Goal: Transaction & Acquisition: Purchase product/service

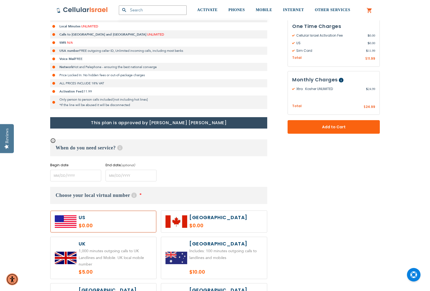
scroll to position [136, 0]
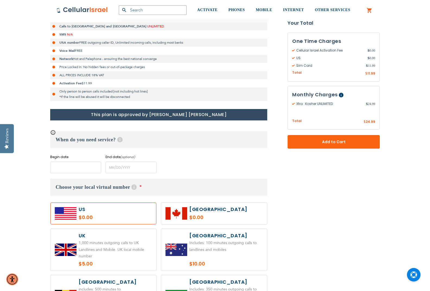
click at [62, 170] on input "name" at bounding box center [75, 168] width 51 height 12
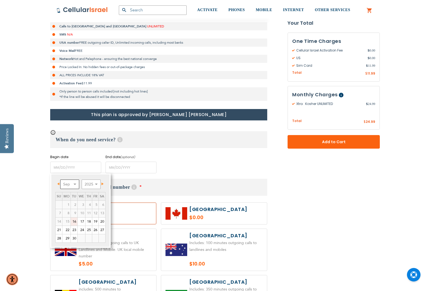
click at [75, 183] on select "Sep Oct Nov Dec" at bounding box center [69, 184] width 19 height 9
click at [60, 229] on link "19" at bounding box center [59, 230] width 7 height 8
type input "[DATE]"
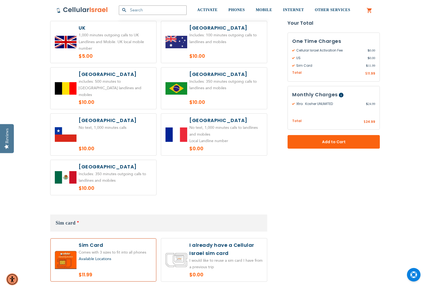
scroll to position [353, 0]
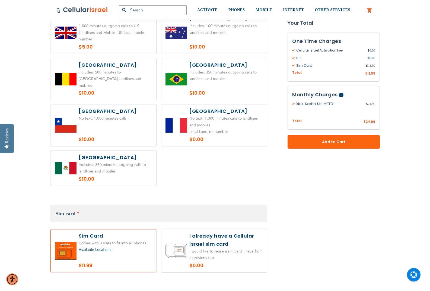
click at [250, 231] on label at bounding box center [214, 250] width 106 height 43
radio input "true"
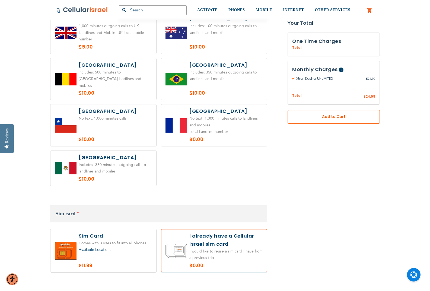
click at [321, 119] on span "Add to Cart" at bounding box center [333, 117] width 56 height 6
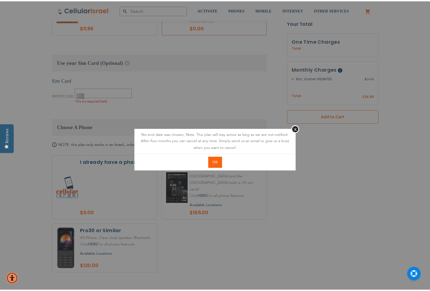
scroll to position [611, 0]
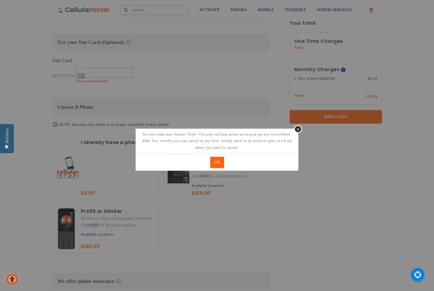
click at [215, 161] on span "OK" at bounding box center [217, 162] width 5 height 5
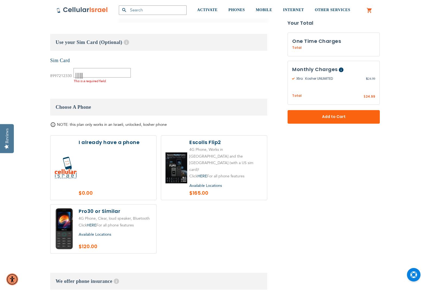
drag, startPoint x: 164, startPoint y: 73, endPoint x: 116, endPoint y: 66, distance: 48.5
click at [163, 73] on div "None Sim Card 8997212330" at bounding box center [158, 70] width 217 height 27
click at [107, 68] on input "text" at bounding box center [102, 72] width 57 height 9
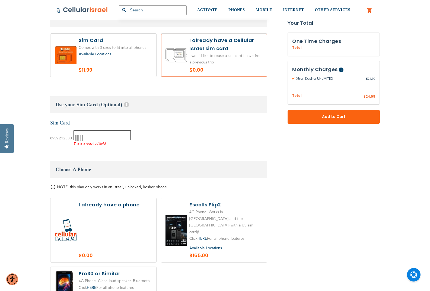
scroll to position [475, 0]
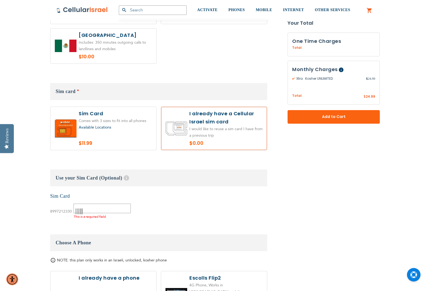
click at [78, 208] on icon at bounding box center [78, 211] width 7 height 7
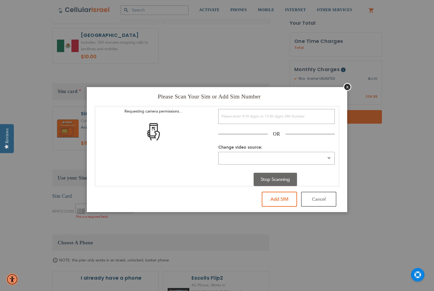
drag, startPoint x: 347, startPoint y: 85, endPoint x: 234, endPoint y: 60, distance: 116.0
click at [347, 86] on button "Close" at bounding box center [347, 87] width 8 height 8
